Goal: Submit feedback/report problem: Submit feedback/report problem

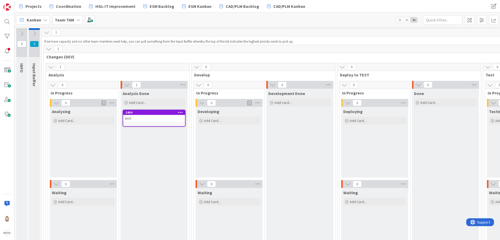
click at [181, 112] on icon at bounding box center [180, 113] width 5 height 4
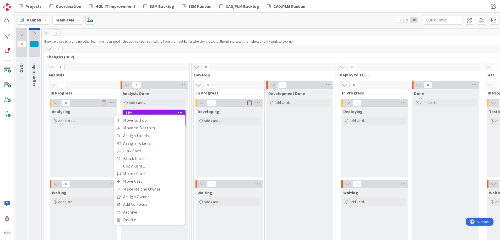
drag, startPoint x: 480, startPoint y: 220, endPoint x: 946, endPoint y: 439, distance: 514.4
click at [480, 221] on span "Support" at bounding box center [483, 222] width 13 height 6
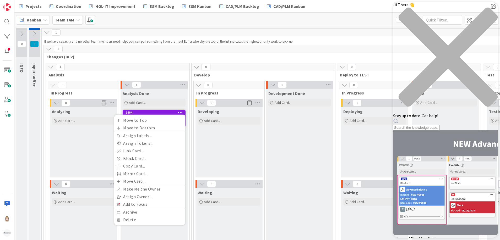
click at [491, 9] on icon "close resource center" at bounding box center [445, 59] width 105 height 105
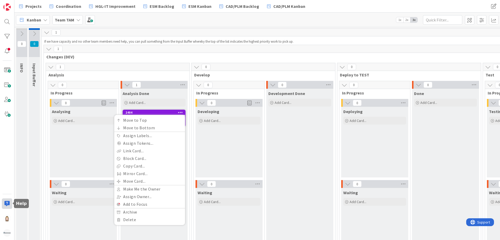
click at [4, 203] on div at bounding box center [7, 204] width 10 height 10
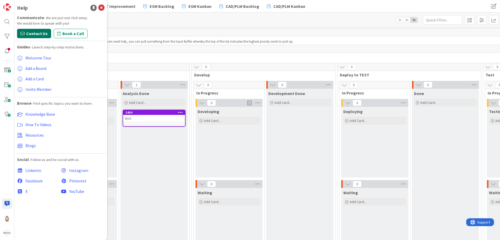
click at [34, 31] on span "Contact Us" at bounding box center [36, 33] width 21 height 6
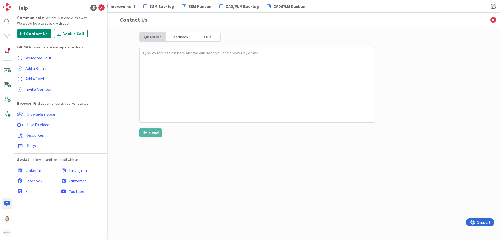
click at [202, 35] on div "Issue" at bounding box center [206, 37] width 27 height 9
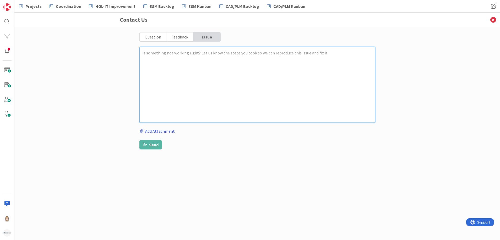
click at [200, 53] on textarea at bounding box center [257, 85] width 236 height 76
type textarea "x"
type textarea "L"
type textarea "x"
type textarea "Le"
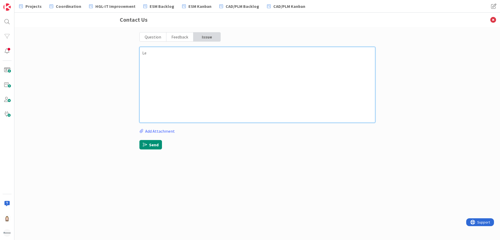
type textarea "x"
type textarea "Len"
type textarea "x"
type textarea "Leng"
type textarea "x"
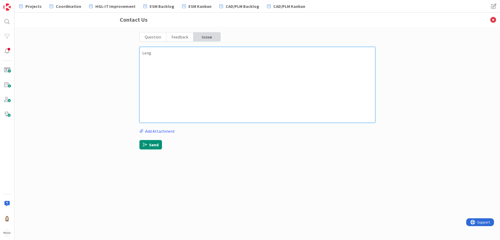
type textarea "Lengt"
type textarea "x"
type textarea "Length"
type textarea "x"
type textarea "Length"
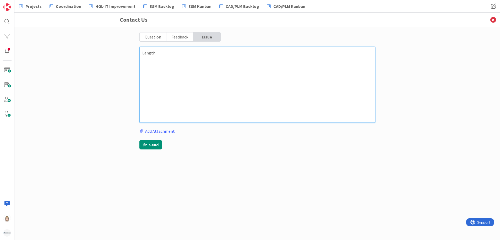
type textarea "x"
type textarea "Length o"
type textarea "x"
type textarea "Length of"
type textarea "x"
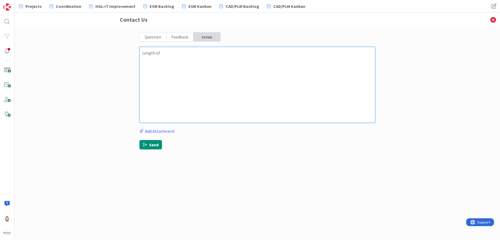
type textarea "Length of"
type textarea "x"
type textarea "Length of D"
type textarea "x"
type textarea "Length of De"
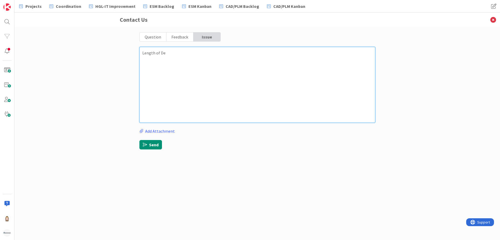
type textarea "x"
type textarea "Length of Des"
type textarea "x"
type textarea "Length of Desc"
type textarea "x"
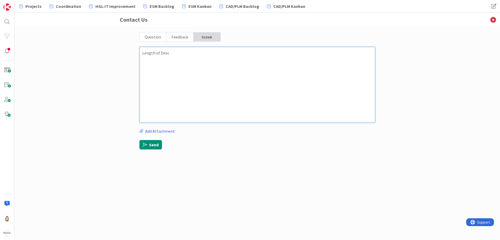
type textarea "Length of Descr"
type textarea "x"
type textarea "Length of Descri"
type textarea "x"
type textarea "Length of Descrip"
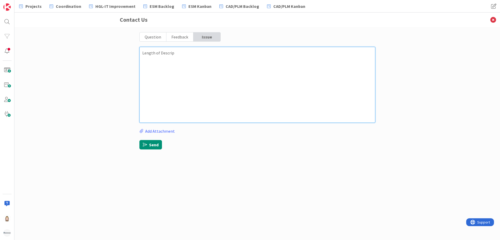
type textarea "x"
type textarea "Length of Descript"
type textarea "x"
type textarea "Length of Descripti"
type textarea "x"
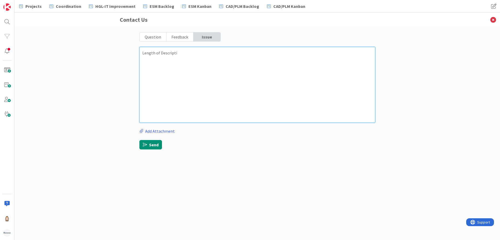
type textarea "Length of Descriptio"
type textarea "x"
type textarea "Length of Description"
type textarea "x"
type textarea "Length of Description"
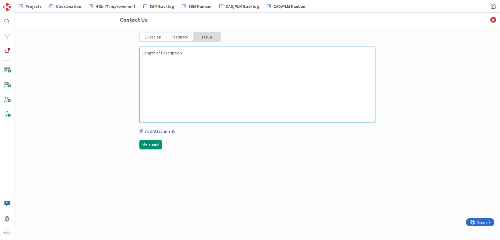
type textarea "x"
type textarea "Length of Description f"
type textarea "x"
type textarea "Length of Description fi"
type textarea "x"
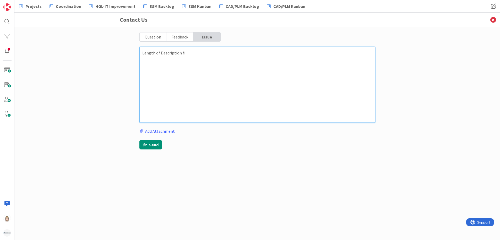
type textarea "Length of Description fie"
type textarea "x"
type textarea "Length of Description fiel"
type textarea "x"
type textarea "Length of Description field"
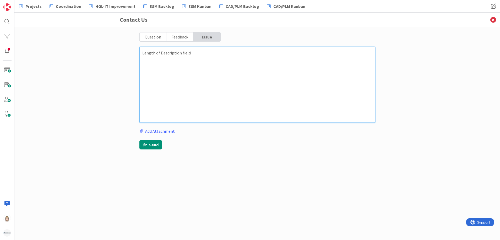
type textarea "x"
type textarea "Length of Description field"
type textarea "x"
type textarea "Length of Description field i"
type textarea "x"
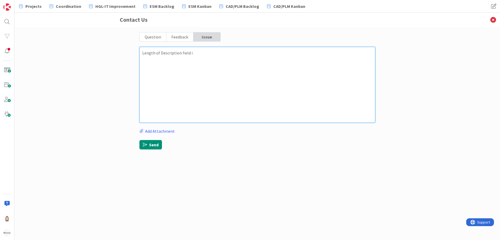
type textarea "Length of Description field is"
type textarea "x"
type textarea "Length of Description field is"
type textarea "x"
type textarea "Length of Description field is 3"
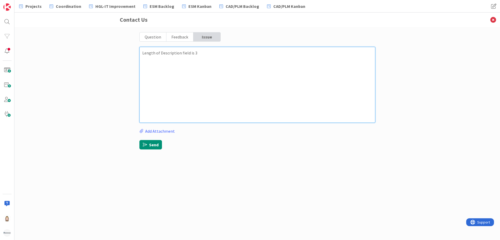
type textarea "x"
type textarea "Length of Description field is 30"
type textarea "x"
type textarea "Length of Description field is 30."
type textarea "x"
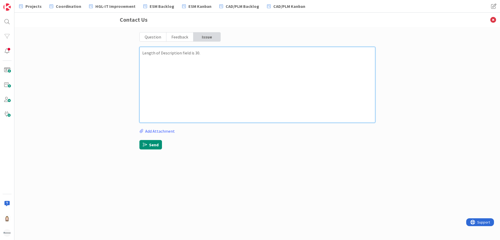
type textarea "Length of Description field is 30.0"
type textarea "x"
type textarea "Length of Description field is 30.00"
type textarea "x"
type textarea "Length of Description field is 30.000"
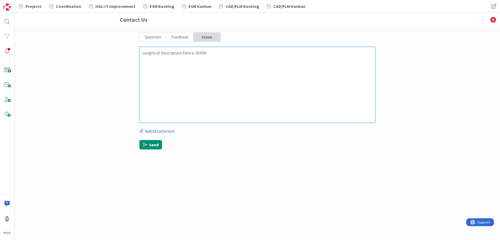
type textarea "x"
type textarea "Length of Description field is 30.000"
type textarea "x"
type textarea "Length of Description field is 30.000 c"
type textarea "x"
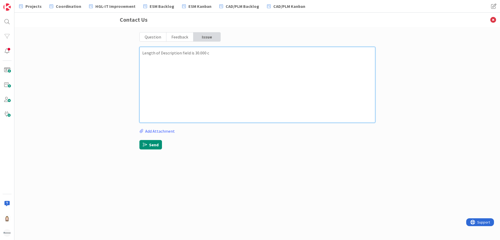
type textarea "Length of Description field is 30.000 ch"
type textarea "x"
type textarea "Length of Description field is 30.000 cha"
type textarea "x"
type textarea "Length of Description field is 30.000 char"
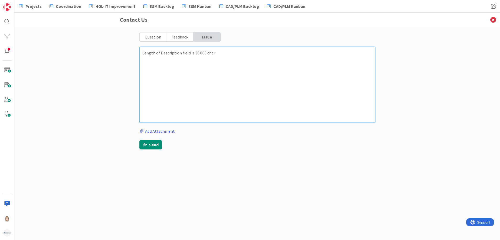
type textarea "x"
type textarea "Length of Description field is 30.000 chars"
type textarea "x"
type textarea "Length of Description field is 30.000 chars."
type textarea "x"
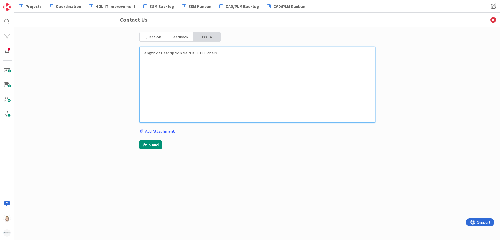
type textarea "Length of Description field is 30.000 chars."
type textarea "x"
type textarea "Length of Description field is 30.000 chars. I"
type textarea "x"
type textarea "Length of Description field is 30.000 chars. In"
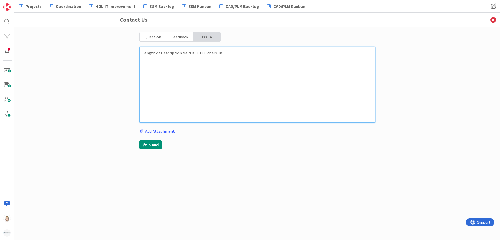
type textarea "x"
type textarea "Length of Description field is 30.000 chars. In"
type textarea "x"
type textarea "Length of Description field is 30.000 chars. In t"
type textarea "x"
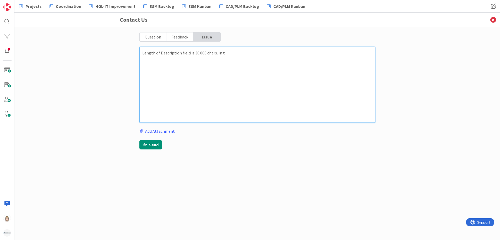
type textarea "Length of Description field is 30.000 chars. In th"
type textarea "x"
type textarea "Length of Description field is 30.000 chars. In the"
type textarea "x"
type textarea "Length of Description field is 30.000 chars. In the"
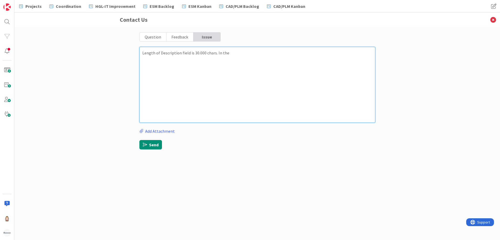
type textarea "x"
type textarea "Length of Description field is 30.000 chars. In the p"
type textarea "x"
type textarea "Length of Description field is 30.000 chars. In the pa"
type textarea "x"
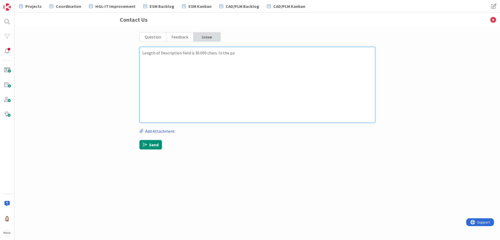
type textarea "Length of Description field is 30.000 chars. In the pas"
type textarea "x"
type textarea "Length of Description field is 30.000 chars. In the past"
type textarea "x"
type textarea "Length of Description field is 30.000 chars. In the past"
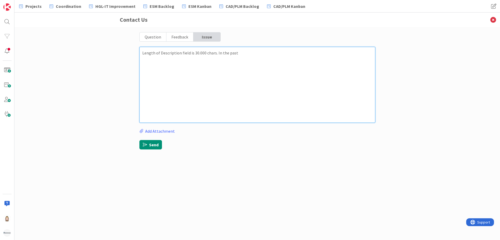
type textarea "x"
type textarea "Length of Description field is 30.000 chars. In the past w"
type textarea "x"
type textarea "Length of Description field is 30.000 chars. In the past we"
type textarea "x"
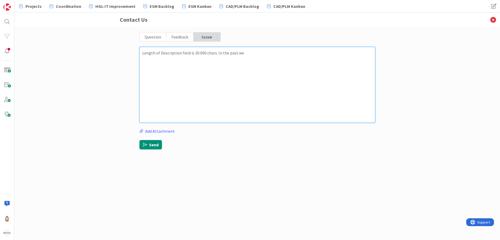
type textarea "Length of Description field is 30.000 chars. In the past we"
type textarea "x"
type textarea "Length of Description field is 30.000 chars. In the past we c"
type textarea "x"
type textarea "Length of Description field is 30.000 chars. In the past we co"
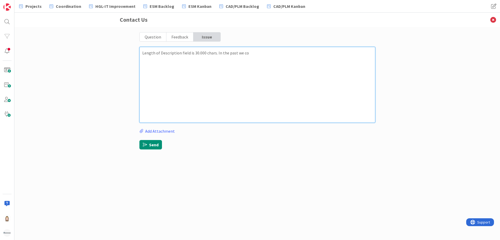
type textarea "x"
type textarea "Length of Description field is 30.000 chars. In the past we cou"
type textarea "x"
type textarea "Length of Description field is 30.000 chars. In the past we coul"
type textarea "x"
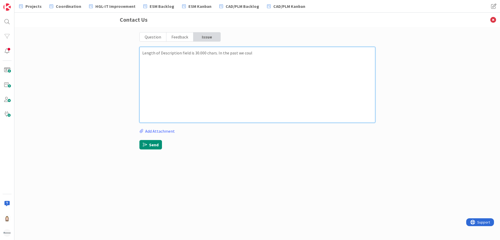
type textarea "Length of Description field is 30.000 chars. In the past we could"
type textarea "x"
type textarea "Length of Description field is 30.000 chars. In the past we could"
type textarea "x"
type textarea "Length of Description field is 30.000 chars. In the past we could p"
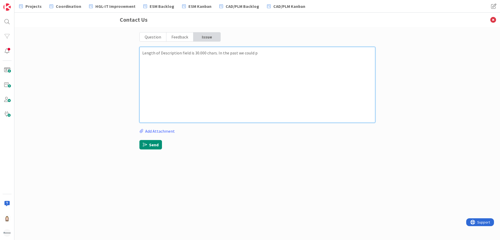
type textarea "x"
type textarea "Length of Description field is 30.000 chars. In the past we could pa"
type textarea "x"
type textarea "Length of Description field is 30.000 chars. In the past we could pas"
type textarea "x"
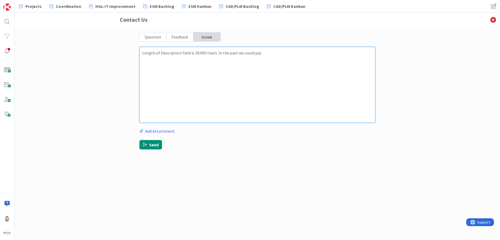
type textarea "Length of Description field is 30.000 chars. In the past we could past"
type textarea "x"
type textarea "Length of Description field is 30.000 chars. In the past we could paste"
type textarea "x"
type textarea "Length of Description field is 30.000 chars. In the past we could paste"
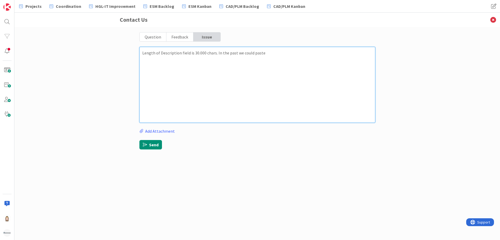
type textarea "x"
type textarea "Length of Description field is 30.000 chars. In the past we could paste i"
type textarea "x"
type textarea "Length of Description field is 30.000 chars. In the past we could paste im"
type textarea "x"
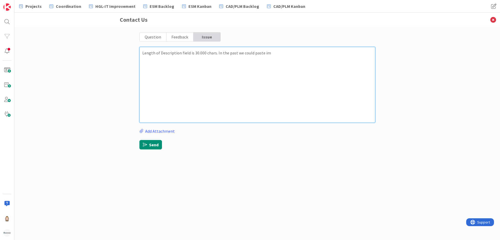
type textarea "Length of Description field is 30.000 chars. In the past we could paste ima"
type textarea "x"
type textarea "Length of Description field is 30.000 chars. In the past we could paste imag"
type textarea "x"
type textarea "Length of Description field is 30.000 chars. In the past we could paste image"
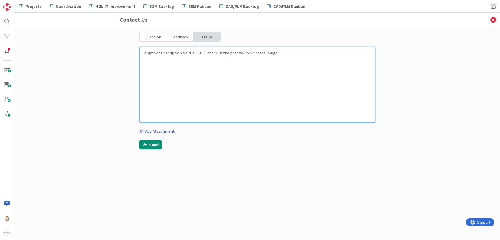
type textarea "x"
type textarea "Length of Description field is 30.000 chars. In the past we could paste images"
type textarea "x"
type textarea "Length of Description field is 30.000 chars. In the past we could paste images"
type textarea "x"
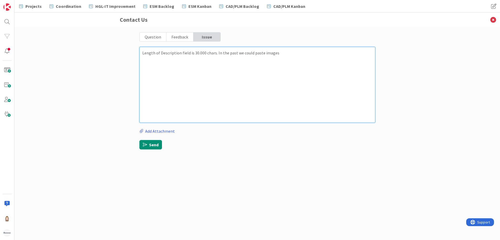
type textarea "Length of Description field is 30.000 chars. In the past we could paste images i"
type textarea "x"
type textarea "Length of Description field is 30.000 chars. In the past we could paste images …"
type textarea "x"
type textarea "Length of Description field is 30.000 chars. In the past we could paste images …"
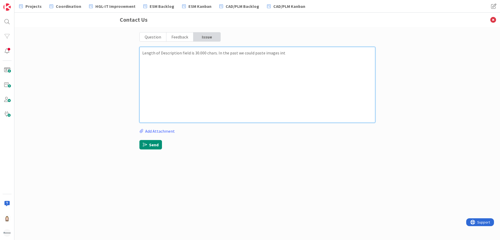
type textarea "x"
type textarea "Length of Description field is 30.000 chars. In the past we could paste images …"
type textarea "x"
type textarea "Length of Description field is 30.000 chars. In the past we could paste images …"
type textarea "x"
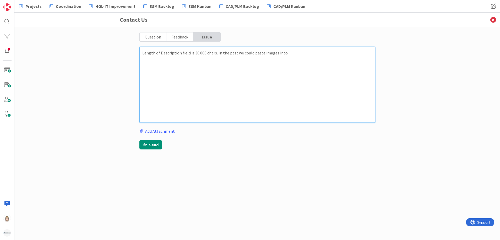
type textarea "Length of Description field is 30.000 chars. In the past we could paste images …"
type textarea "x"
type textarea "Length of Description field is 30.000 chars. In the past we could paste images …"
type textarea "x"
type textarea "Length of Description field is 30.000 chars. In the past we could paste images …"
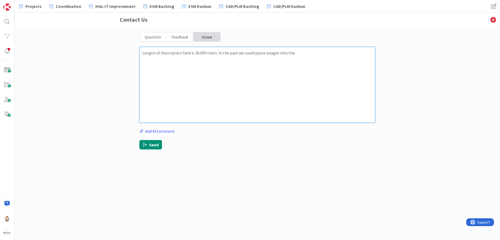
type textarea "x"
type textarea "Length of Description field is 30.000 chars. In the past we could paste images …"
type textarea "x"
type textarea "Length of Description field is 30.000 chars. In the past we could paste images …"
type textarea "x"
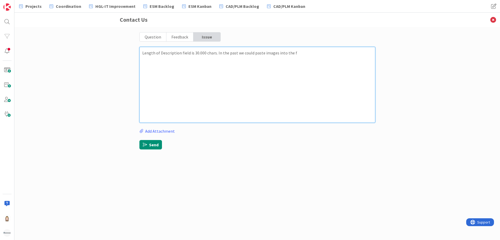
type textarea "Length of Description field is 30.000 chars. In the past we could paste images …"
type textarea "x"
type textarea "Length of Description field is 30.000 chars. In the past we could paste images …"
type textarea "x"
type textarea "Length of Description field is 30.000 chars. In the past we could paste images …"
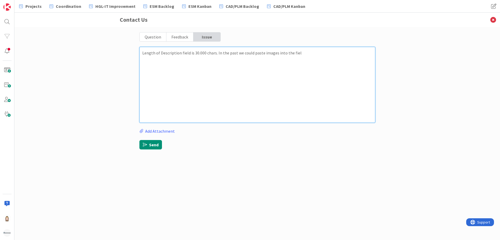
type textarea "x"
type textarea "Length of Description field is 30.000 chars. In the past we could paste images …"
type textarea "x"
type textarea "Length of Description field is 30.000 chars. In the past we could paste images …"
type textarea "x"
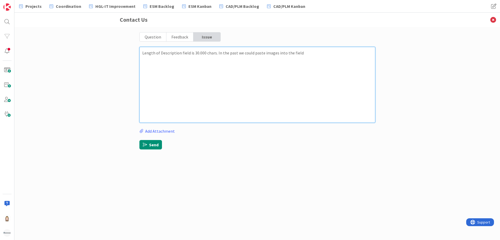
type textarea "Length of Description field is 30.000 chars. In the past we could paste images …"
type textarea "x"
type textarea "Length of Description field is 30.000 chars. In the past we could paste images …"
type textarea "x"
type textarea "Length of Description field is 30.000 chars. In the past we could paste images …"
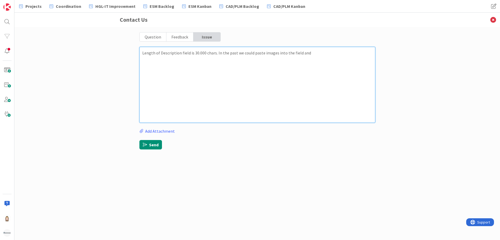
type textarea "x"
type textarea "Length of Description field is 30.000 chars. In the past we could paste images …"
type textarea "x"
type textarea "Length of Description field is 30.000 chars. In the past we could paste images …"
type textarea "x"
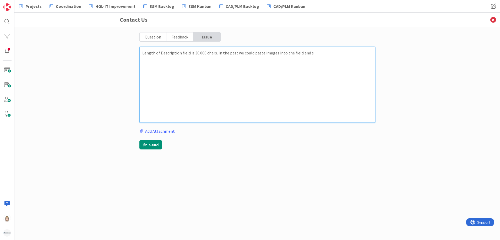
type textarea "Length of Description field is 30.000 chars. In the past we could paste images …"
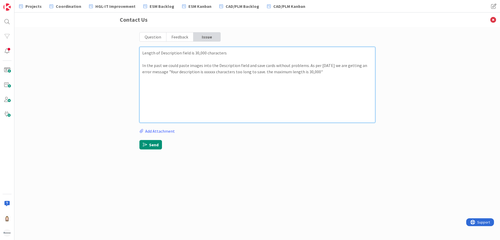
click at [202, 66] on textarea "Length of Description field is 30,000 characters In the past we could paste ima…" at bounding box center [257, 85] width 236 height 76
click at [319, 66] on textarea "Length of Description field is 30,000 characters In the past we could paste ima…" at bounding box center [257, 85] width 236 height 76
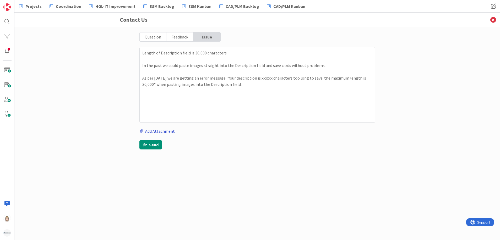
click at [159, 131] on label "Add Attachment" at bounding box center [156, 131] width 35 height 6
click at [139, 128] on input "Add Attachment" at bounding box center [139, 128] width 0 height 0
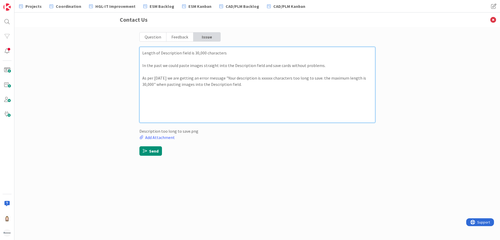
click at [229, 53] on textarea "Length of Description field is 30,000 characters In the past we could paste ima…" at bounding box center [257, 85] width 236 height 76
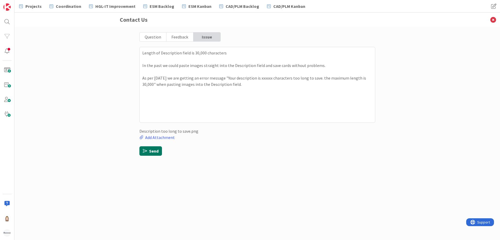
click at [150, 150] on button "Send" at bounding box center [150, 151] width 23 height 9
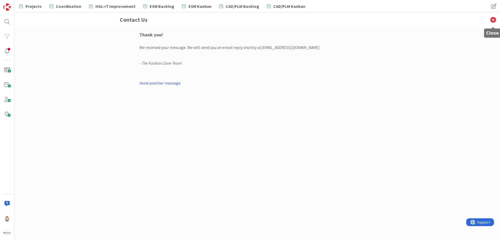
click at [492, 16] on icon at bounding box center [494, 20] width 14 height 14
